Goal: Task Accomplishment & Management: Complete application form

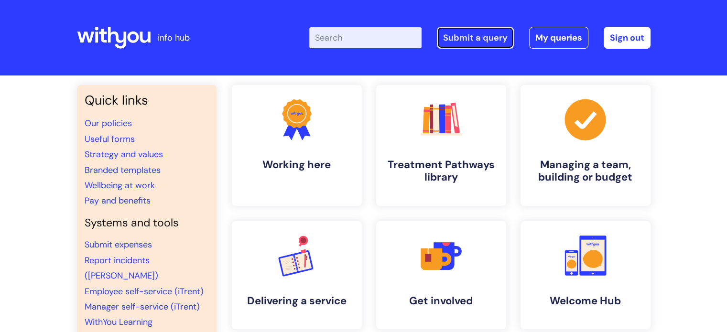
click at [463, 35] on link "Submit a query" at bounding box center [475, 38] width 77 height 22
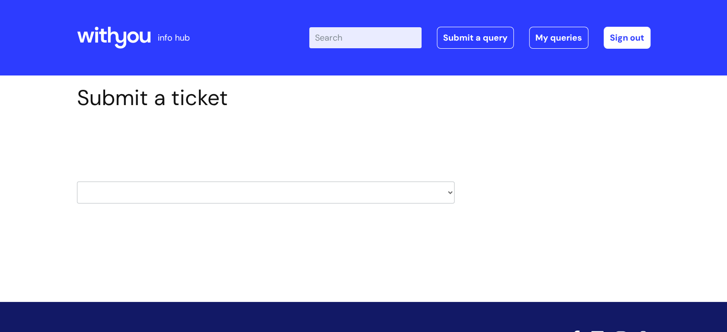
click at [450, 192] on select "HR / People IT and Support Clinical Drug Alerts Finance Accounts Data Support T…" at bounding box center [266, 193] width 378 height 22
select select "data_support_team"
click at [77, 182] on select "HR / People IT and Support Clinical Drug Alerts Finance Accounts Data Support T…" at bounding box center [266, 193] width 378 height 22
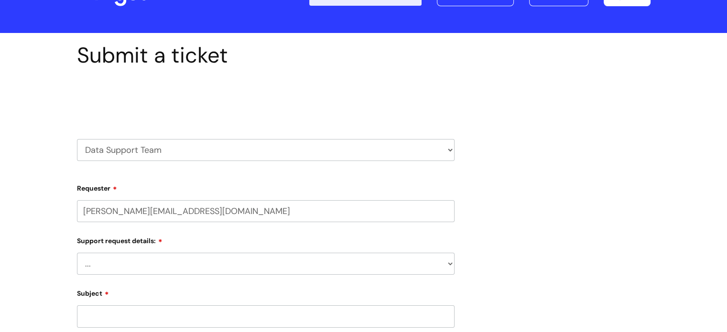
scroll to position [48, 0]
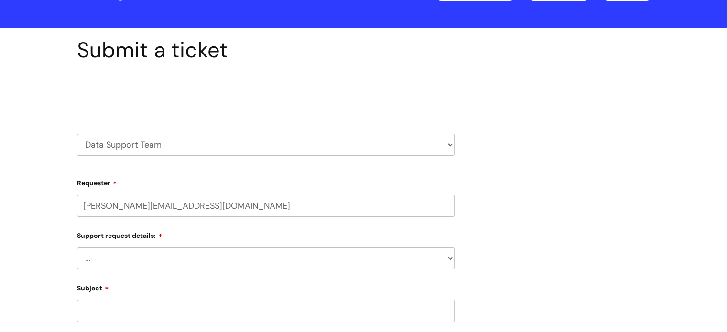
click at [449, 258] on select "... My enquiry relates to Nebula My enquiry relates to Halo My enquiry relates …" at bounding box center [266, 259] width 378 height 22
click at [527, 208] on div "Submit a ticket Select issue type HR / People IT and Support Clinical Drug Aler…" at bounding box center [364, 285] width 588 height 497
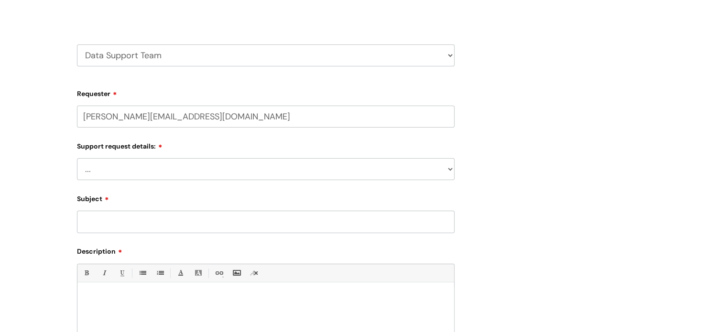
scroll to position [143, 0]
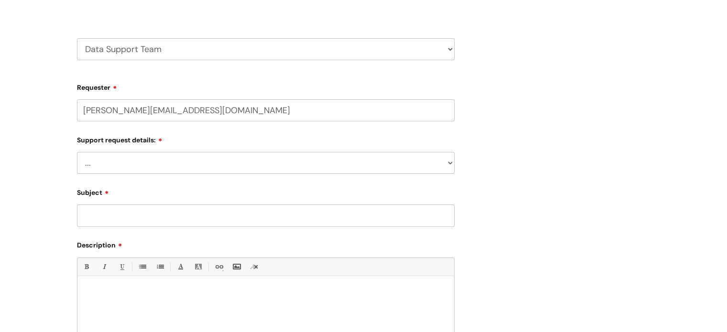
click at [448, 44] on select "HR / People IT and Support Clinical Drug Alerts Finance Accounts Data Support T…" at bounding box center [266, 49] width 378 height 22
click at [451, 51] on select "HR / People IT and Support Clinical Drug Alerts Finance Accounts Data Support T…" at bounding box center [266, 49] width 378 height 22
click at [77, 38] on select "HR / People IT and Support Clinical Drug Alerts Finance Accounts Data Support T…" at bounding box center [266, 49] width 378 height 22
click at [190, 162] on select "... My enquiry relates to Nebula My enquiry relates to Halo My enquiry relates …" at bounding box center [266, 163] width 378 height 22
select select "My enquiry is something else"
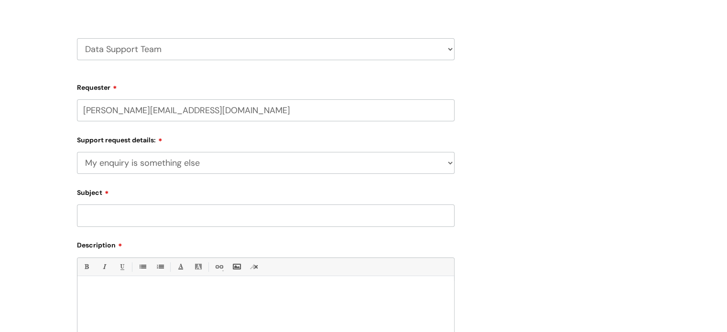
click at [77, 152] on select "... My enquiry relates to Nebula My enquiry relates to Halo My enquiry relates …" at bounding box center [266, 163] width 378 height 22
click at [213, 218] on input "Subject" at bounding box center [266, 216] width 378 height 22
type input "SAR request for previous client at closed service"
click at [218, 286] on div at bounding box center [265, 314] width 377 height 66
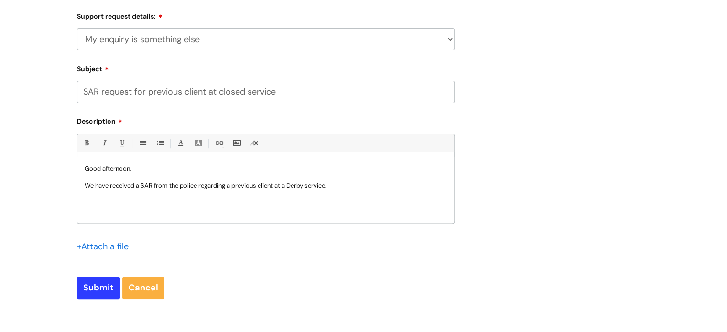
scroll to position [287, 0]
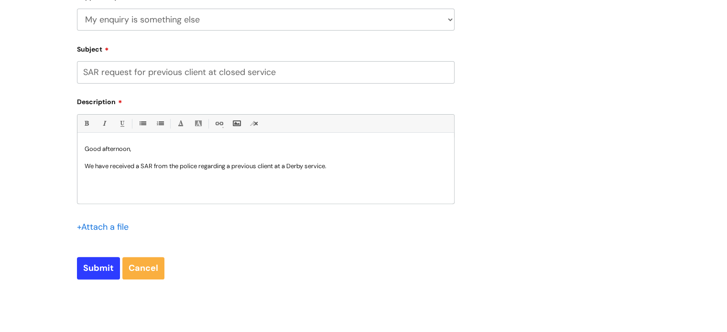
click at [351, 174] on p at bounding box center [266, 175] width 363 height 9
drag, startPoint x: 337, startPoint y: 166, endPoint x: 286, endPoint y: 166, distance: 50.2
click at [286, 166] on p "We have received a SAR from the police regarding a previous client at a Derby s…" at bounding box center [266, 166] width 363 height 9
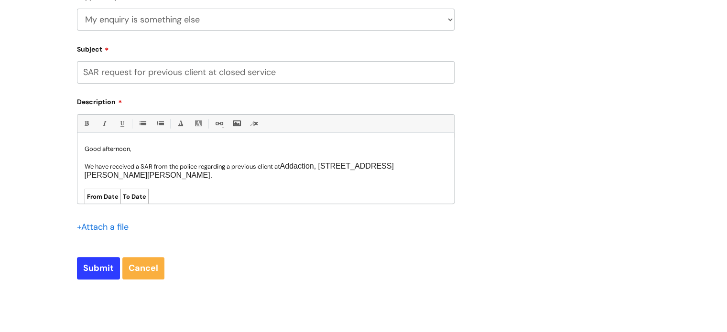
click at [176, 178] on p "We have received a SAR from the police regarding a previous client at Addaction…" at bounding box center [266, 171] width 363 height 18
click at [127, 193] on p "Mandy RILEY" at bounding box center [266, 193] width 363 height 9
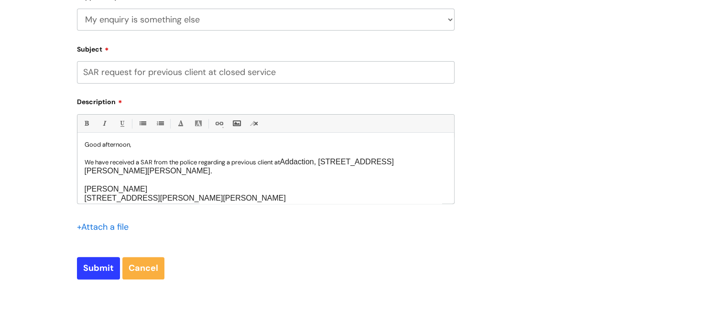
click at [105, 191] on span "Mandy RILEY" at bounding box center [116, 189] width 63 height 8
click at [165, 186] on p "Amanda/ Mandy RILEY" at bounding box center [266, 189] width 363 height 9
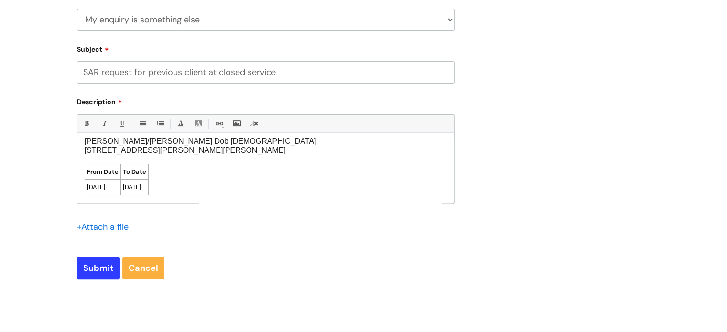
scroll to position [69, 0]
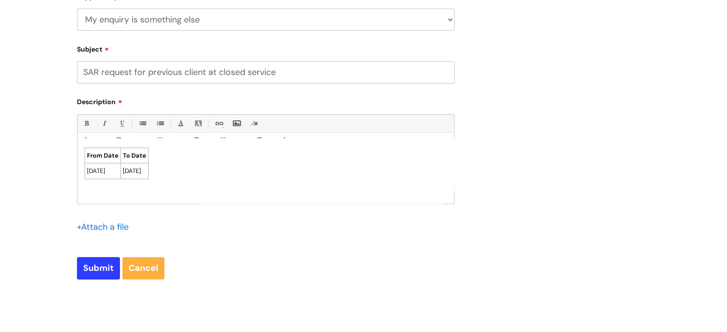
click at [87, 145] on p at bounding box center [266, 143] width 363 height 9
click at [88, 195] on p at bounding box center [266, 192] width 363 height 9
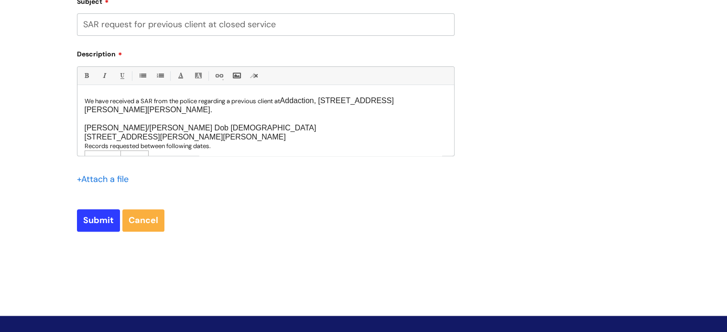
scroll to position [21, 0]
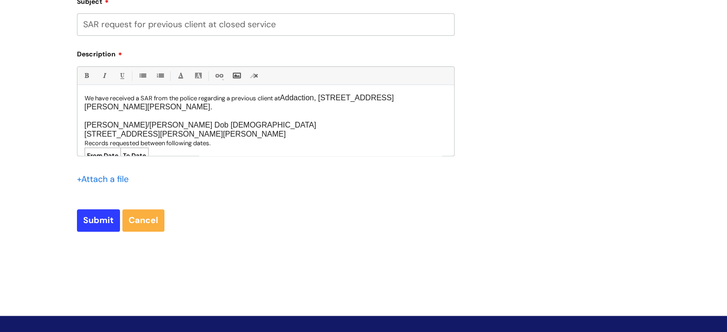
click at [280, 97] on p "We have received a SAR from the police regarding a previous client at Addaction…" at bounding box center [266, 103] width 363 height 18
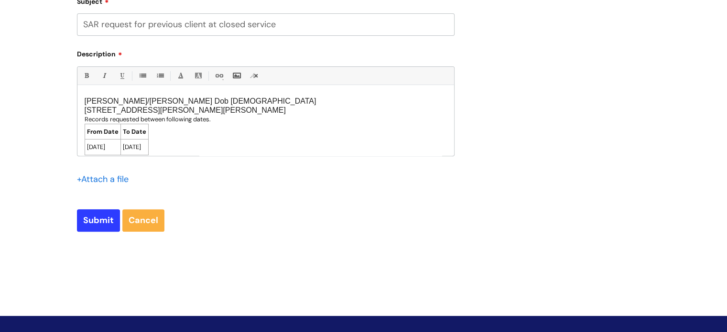
scroll to position [0, 0]
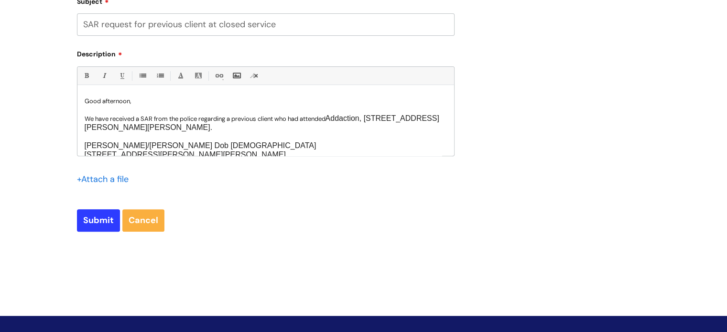
click at [292, 153] on p "[STREET_ADDRESS][PERSON_NAME][PERSON_NAME]" at bounding box center [266, 155] width 363 height 9
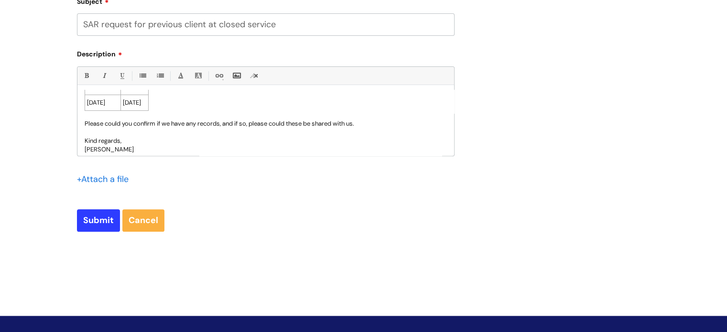
scroll to position [104, 0]
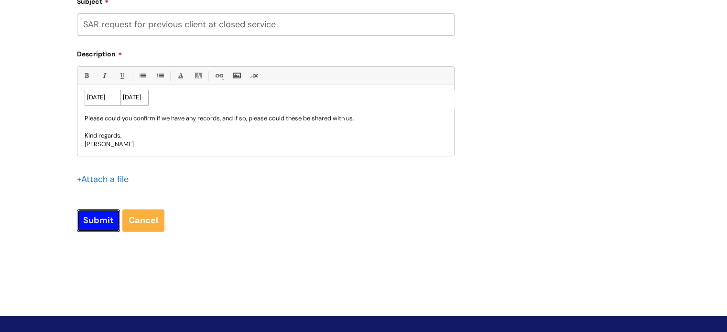
click at [100, 224] on input "Submit" at bounding box center [98, 220] width 43 height 22
type input "Please Wait..."
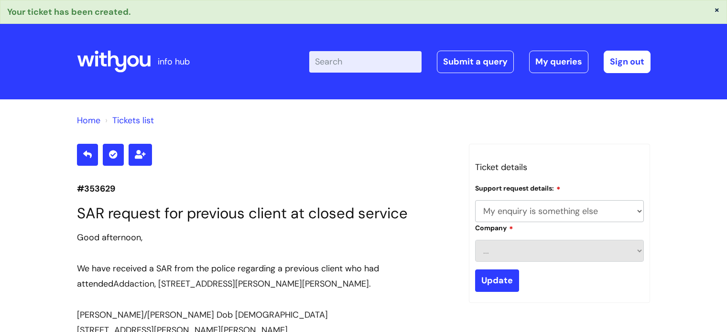
select select "My enquiry is something else"
